Goal: Communication & Community: Answer question/provide support

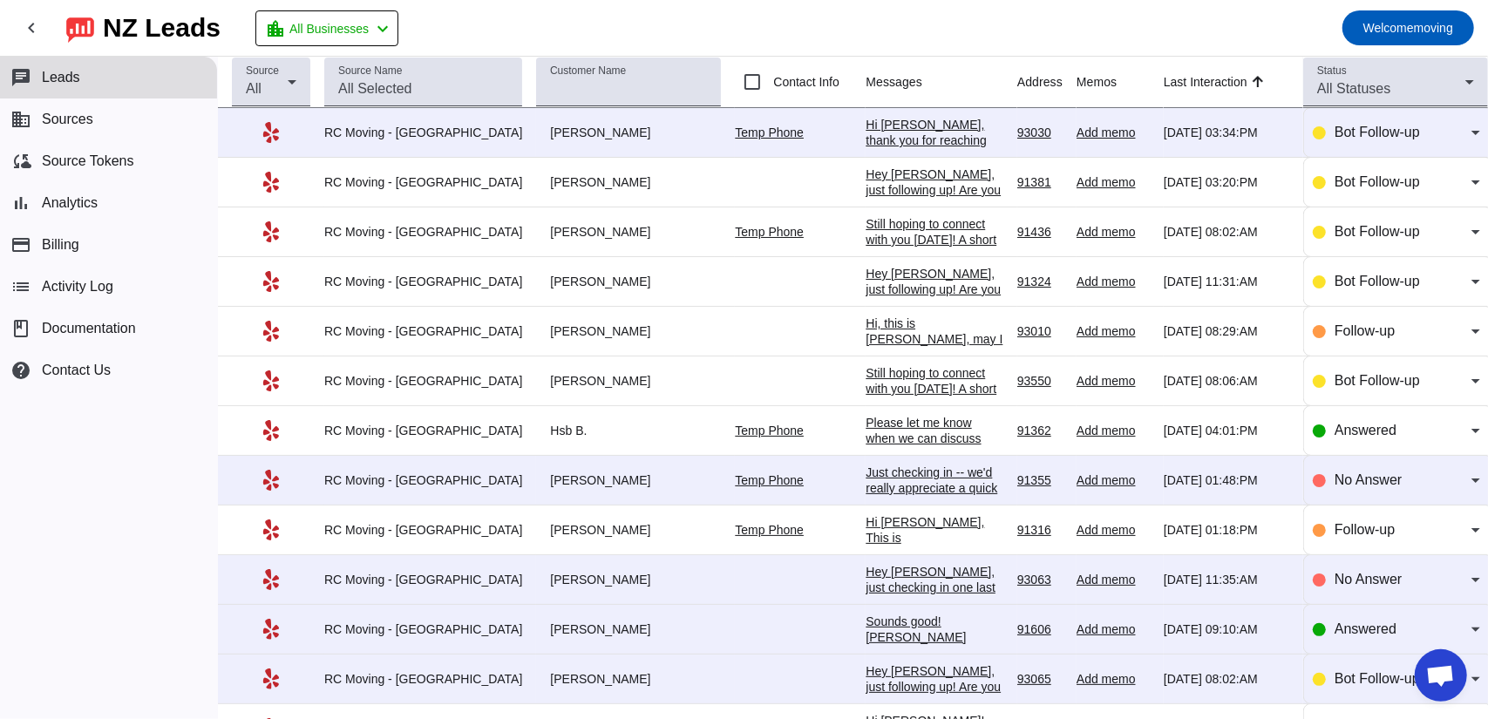
click at [866, 131] on div "Hi Maggie, thank you for reaching out to RC Moving Company! In order to provide…" at bounding box center [935, 282] width 138 height 330
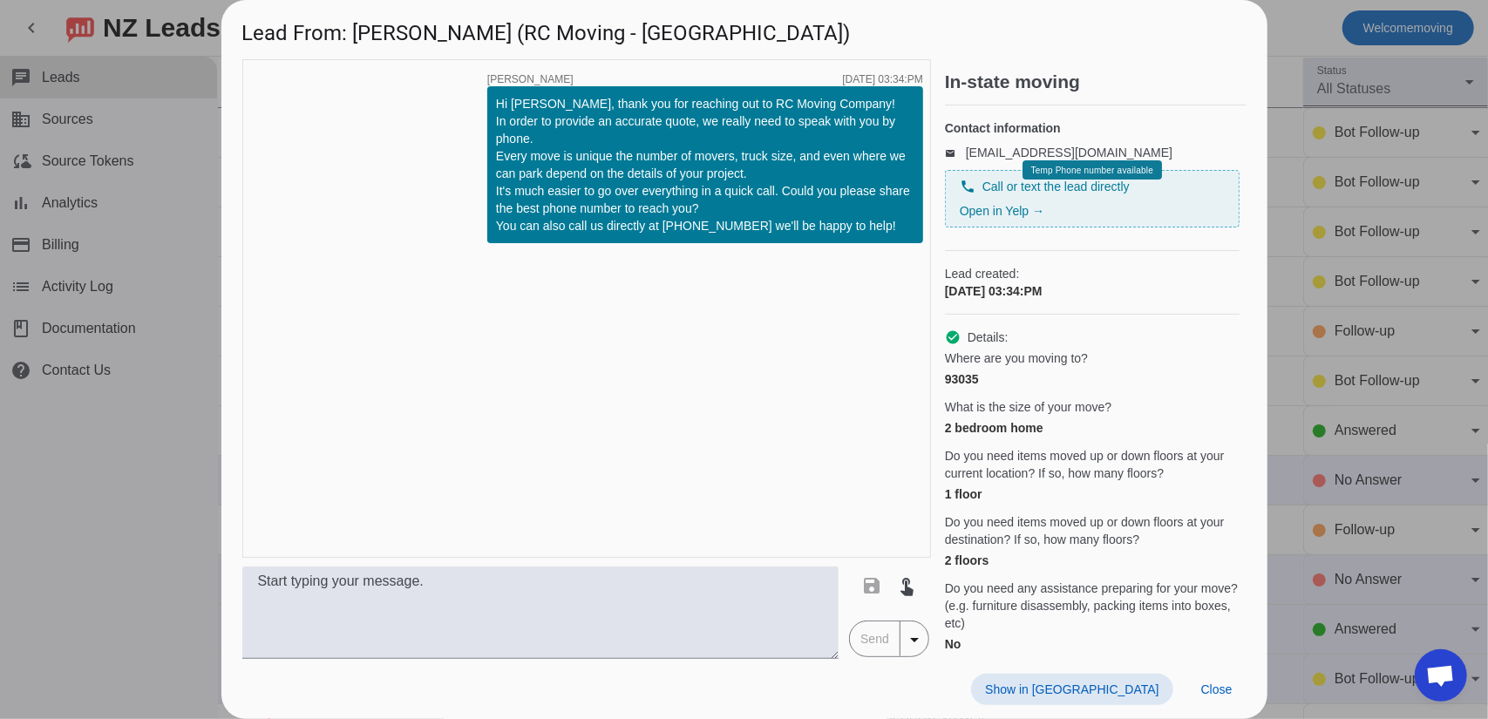
click at [1119, 699] on span at bounding box center [1071, 689] width 201 height 31
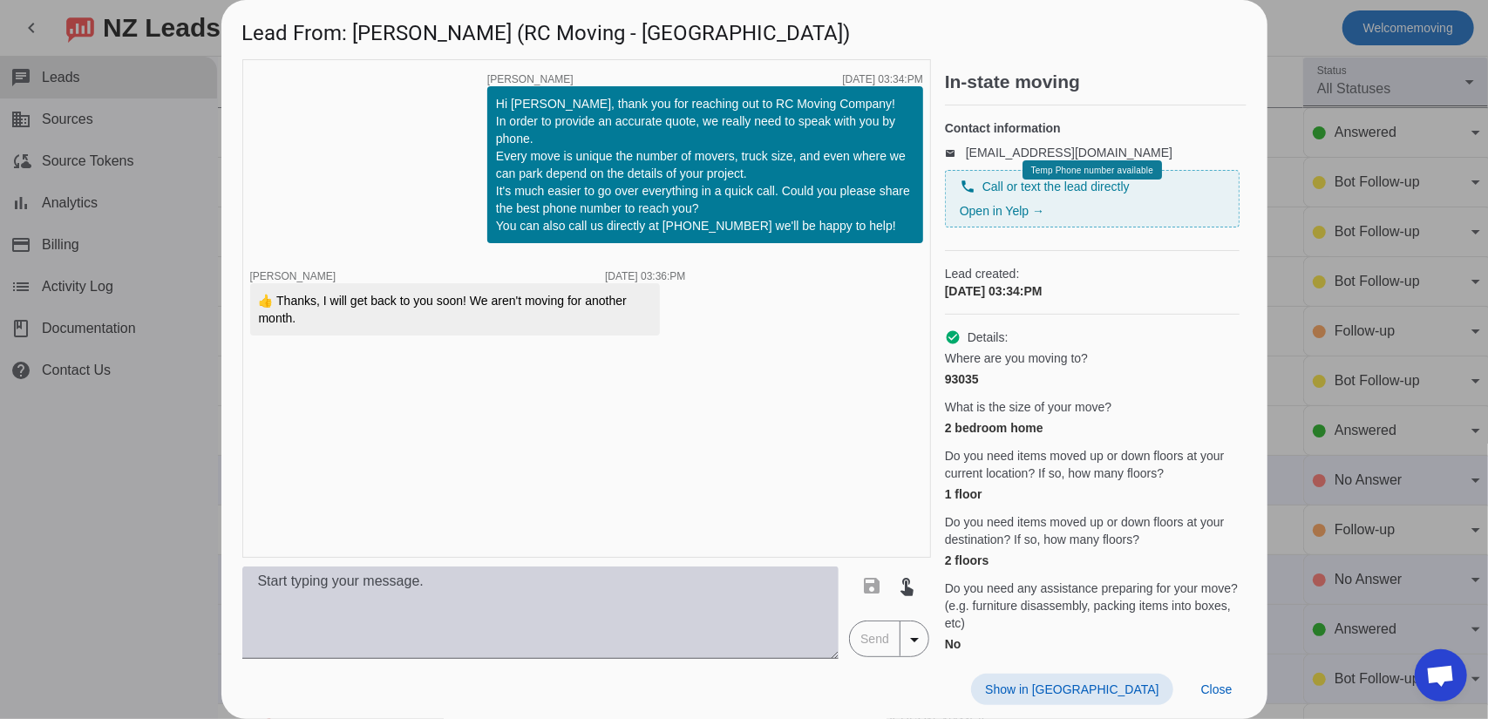
click at [675, 590] on textarea at bounding box center [540, 613] width 597 height 92
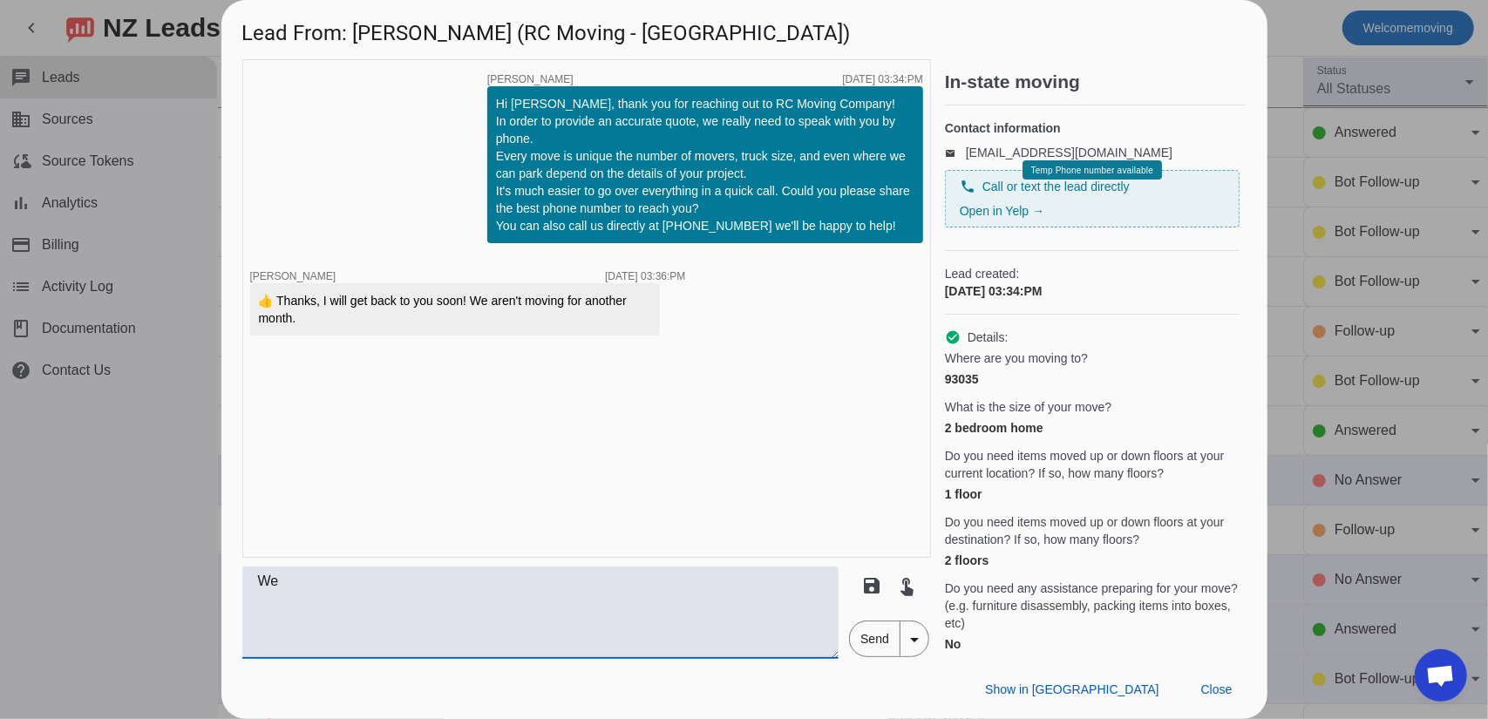
type textarea "W"
type textarea "Do"
click at [1113, 683] on span "Show in Yelp" at bounding box center [1071, 690] width 173 height 14
